Goal: Check status: Check status

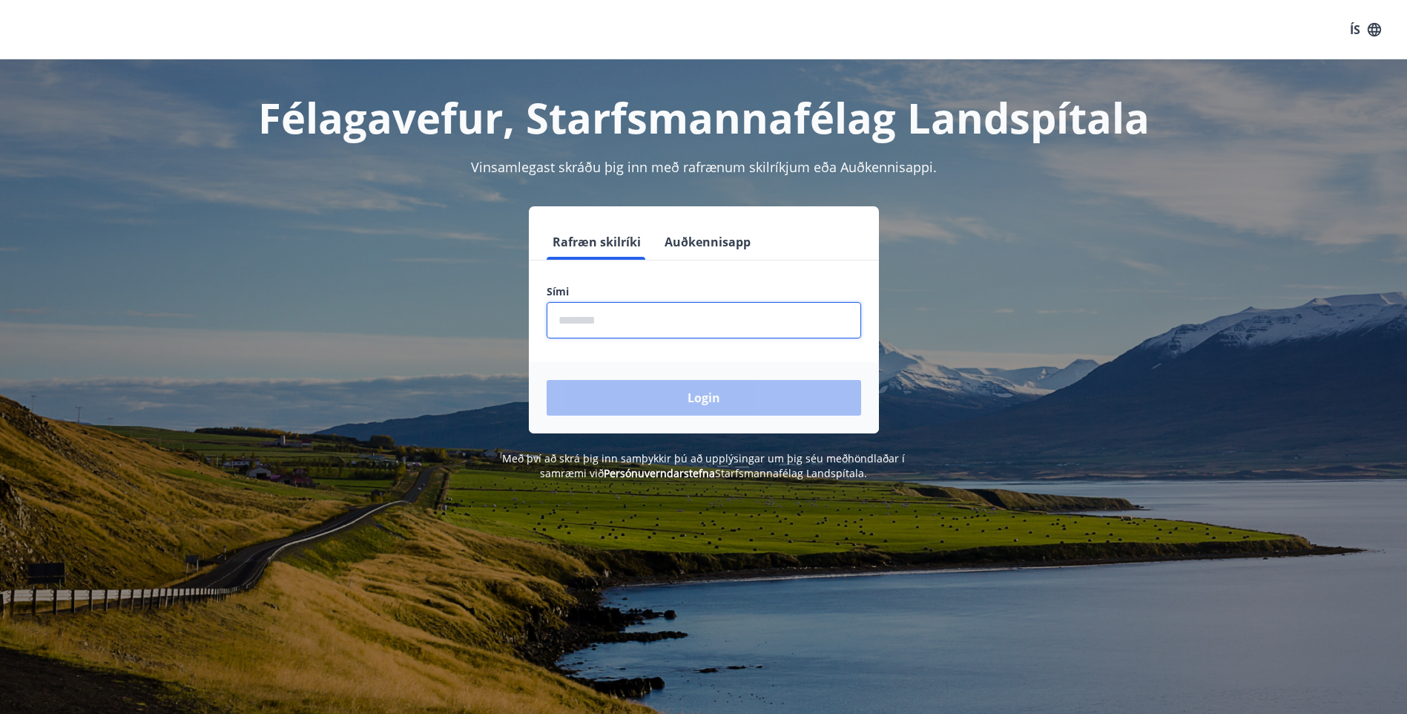
click at [611, 312] on input "phone" at bounding box center [704, 320] width 315 height 36
type input "********"
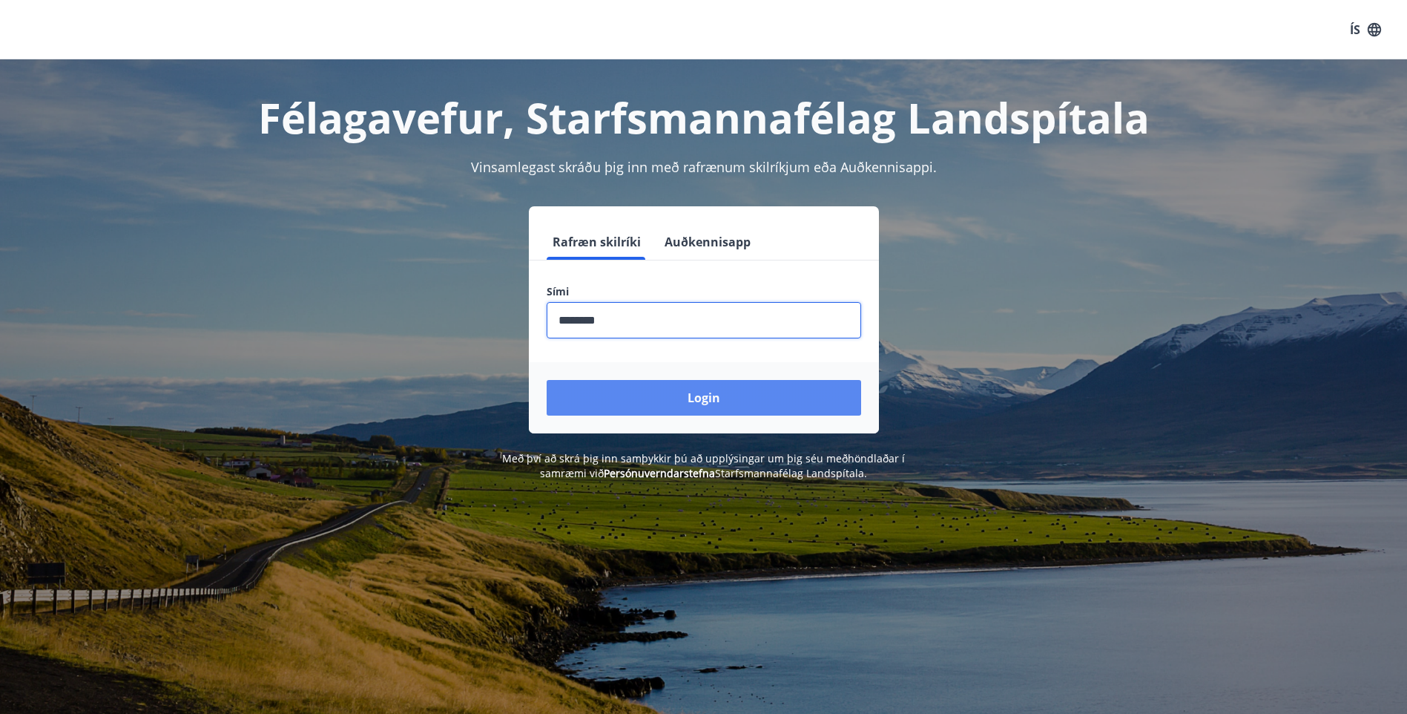
click at [634, 400] on button "Login" at bounding box center [704, 398] width 315 height 36
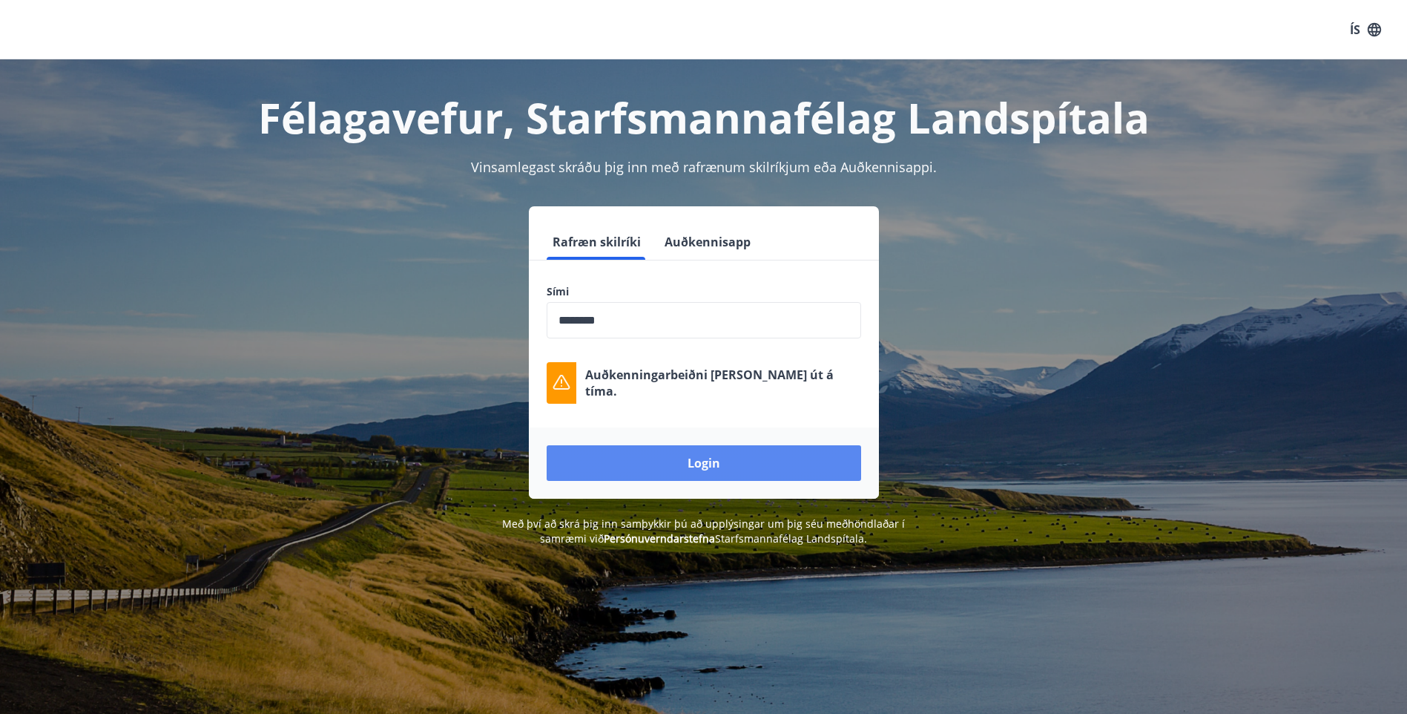
click at [701, 467] on button "Login" at bounding box center [704, 463] width 315 height 36
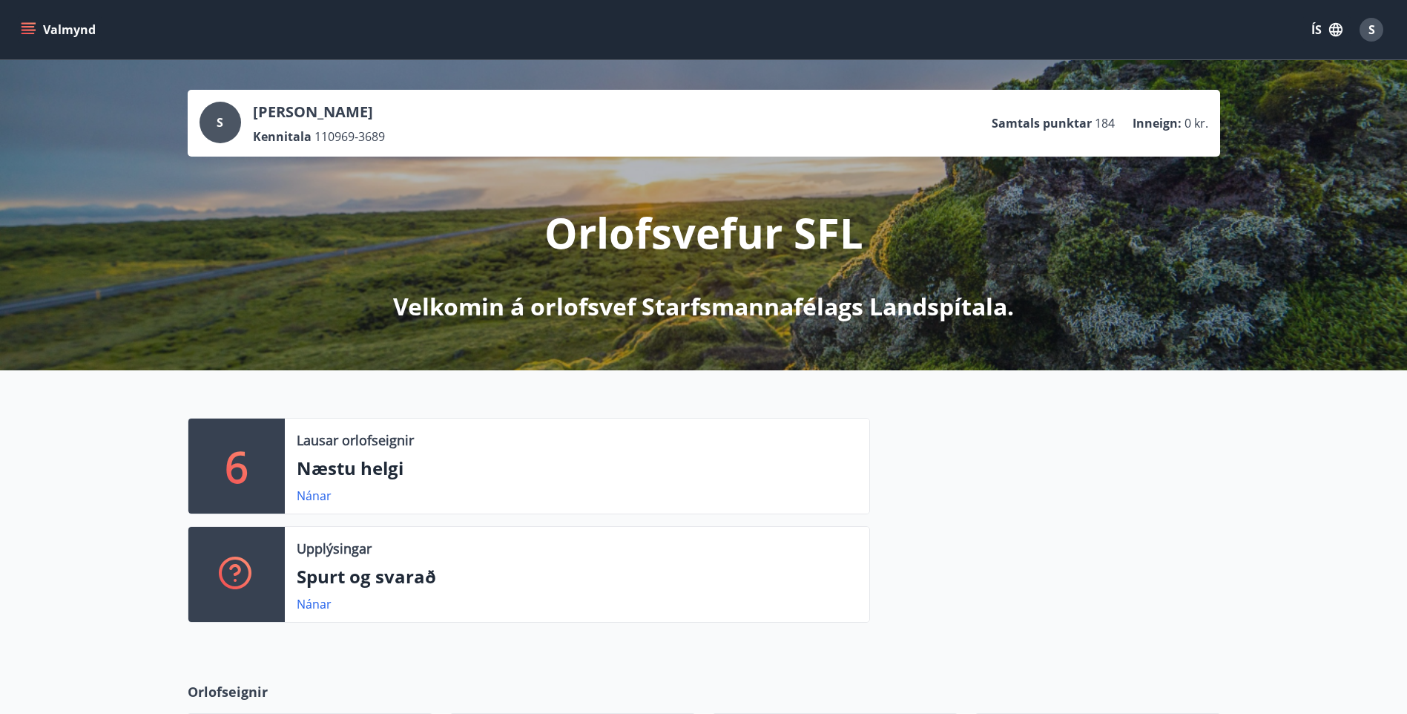
click at [282, 110] on p "Selma Maríusdóttir" at bounding box center [319, 112] width 132 height 21
click at [31, 32] on icon "menu" at bounding box center [28, 29] width 15 height 15
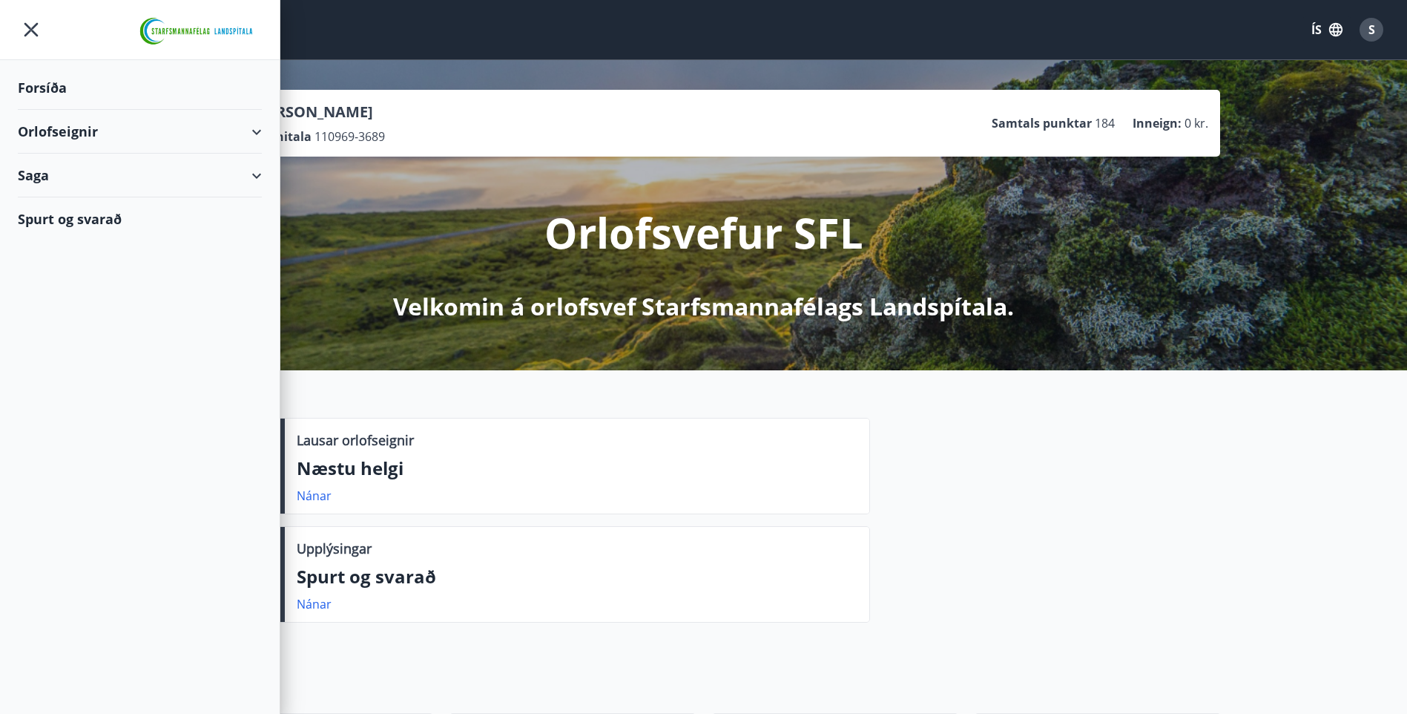
click at [45, 167] on div "Saga" at bounding box center [140, 176] width 244 height 44
click at [66, 209] on div "Bókanir" at bounding box center [140, 212] width 220 height 31
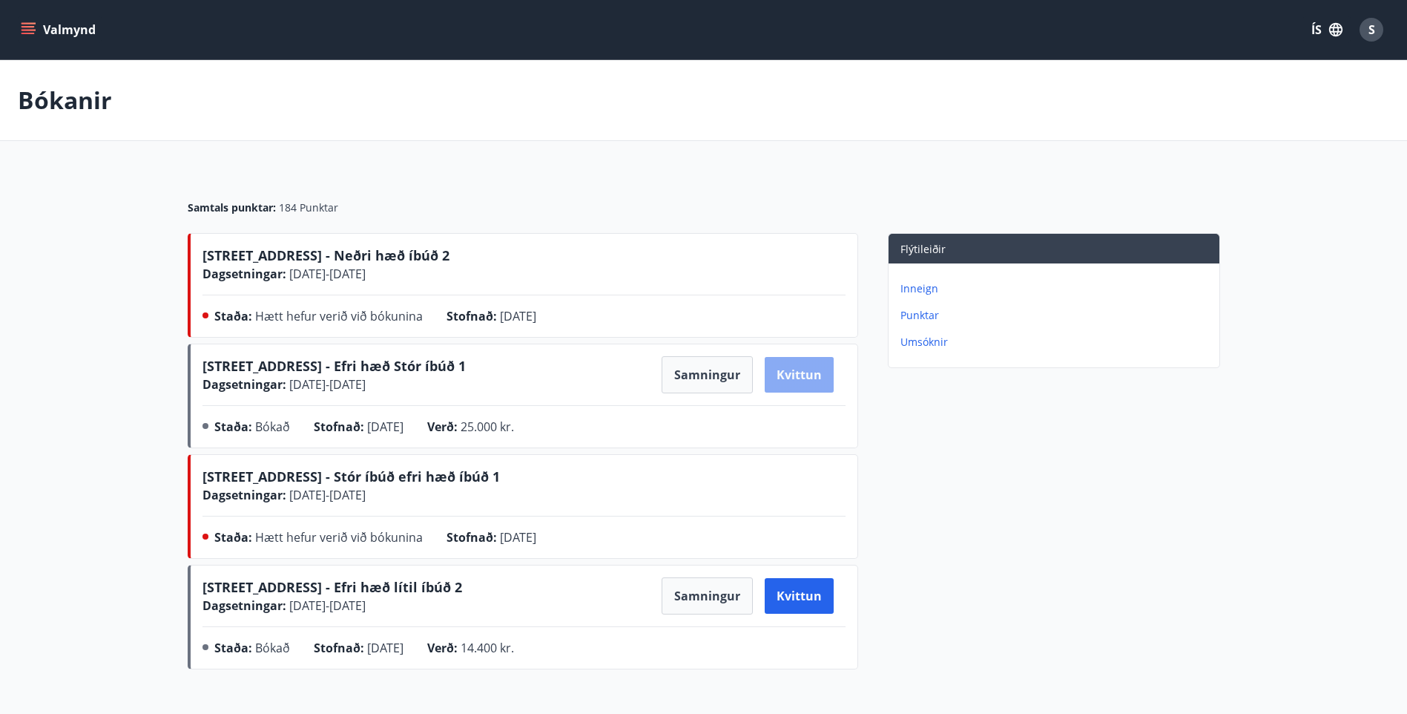
click at [782, 376] on button "Kvittun" at bounding box center [799, 375] width 69 height 36
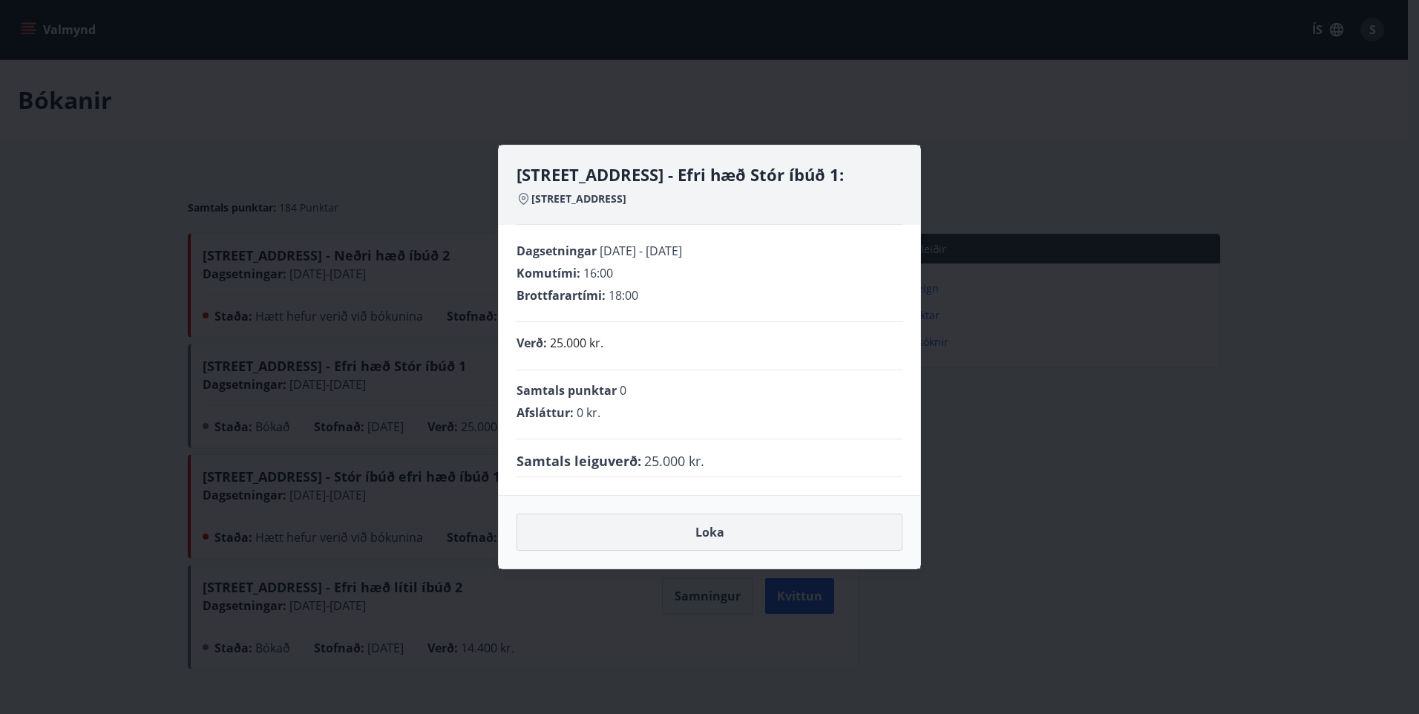
click at [651, 530] on button "Loka" at bounding box center [709, 531] width 386 height 37
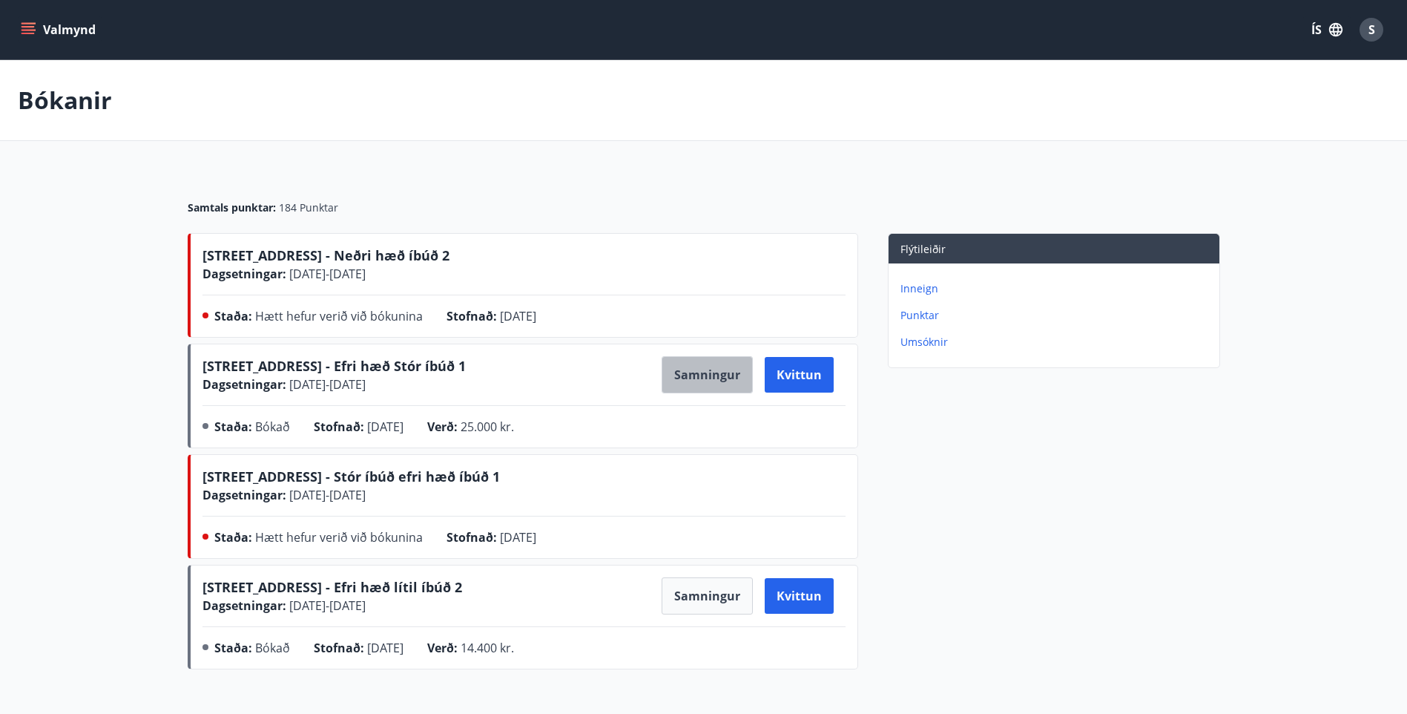
click at [712, 371] on button "Samningur" at bounding box center [707, 374] width 91 height 37
